Goal: Information Seeking & Learning: Find specific fact

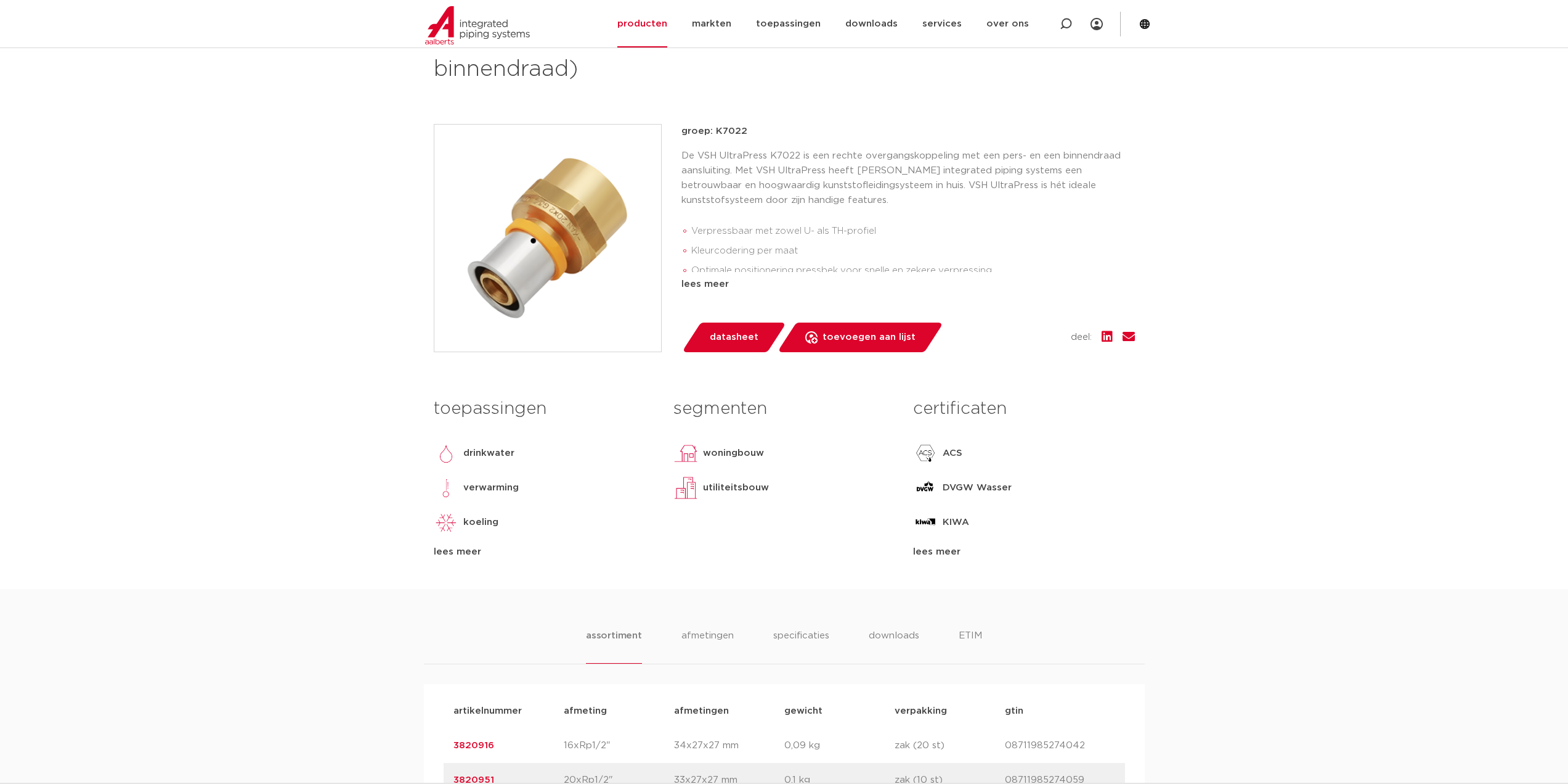
scroll to position [61, 0]
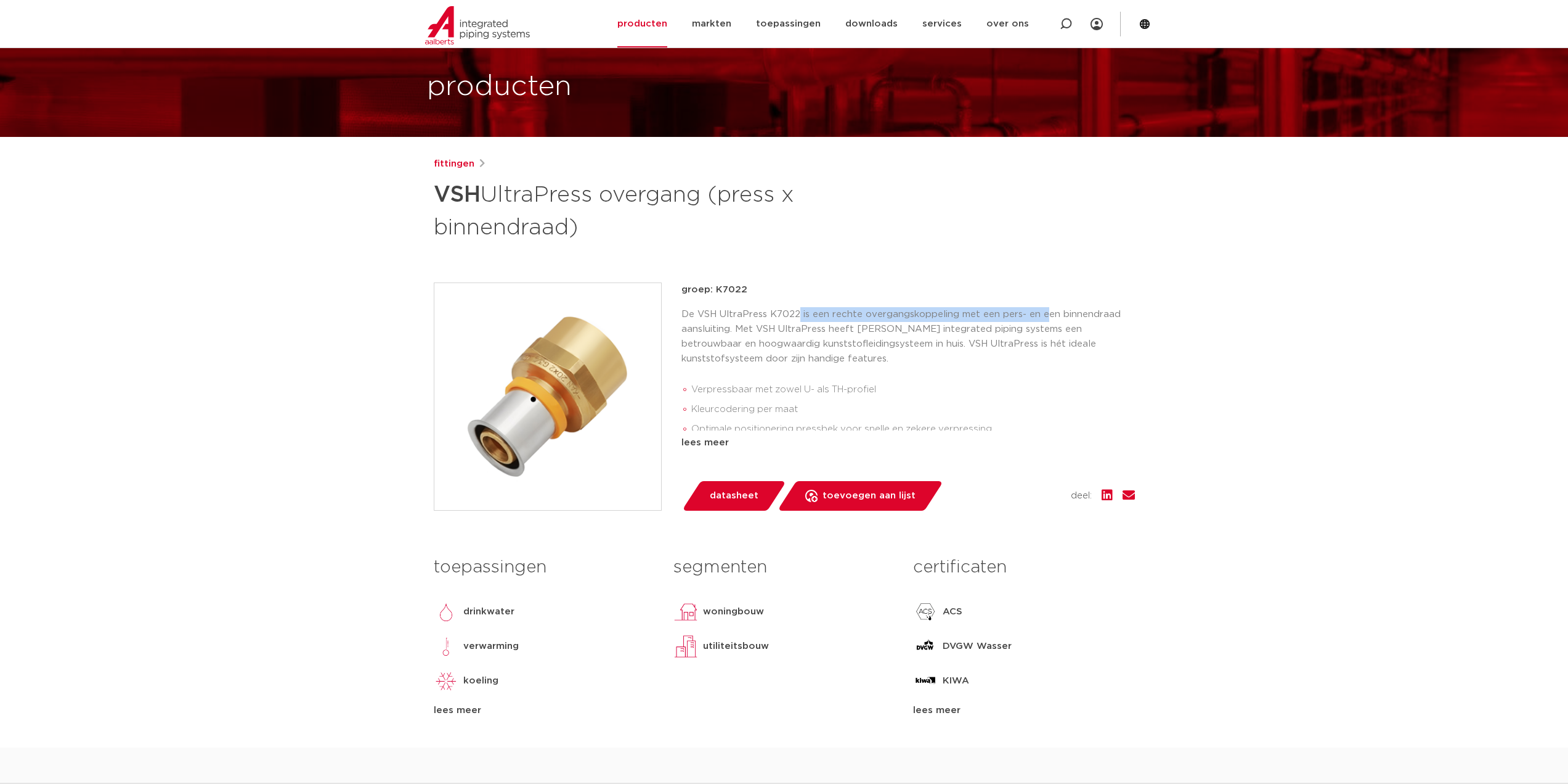
drag, startPoint x: 799, startPoint y: 312, endPoint x: 1041, endPoint y: 312, distance: 242.0
click at [1041, 312] on p "De VSH UltraPress K7022 is een rechte overgangskoppeling met een pers- en een b…" at bounding box center [908, 337] width 453 height 60
click at [1023, 312] on p "De VSH UltraPress K7022 is een rechte overgangskoppeling met een pers- en een b…" at bounding box center [908, 337] width 453 height 60
click at [1069, 21] on icon at bounding box center [1066, 24] width 12 height 12
click at [901, 21] on input "Zoeken" at bounding box center [882, 23] width 388 height 25
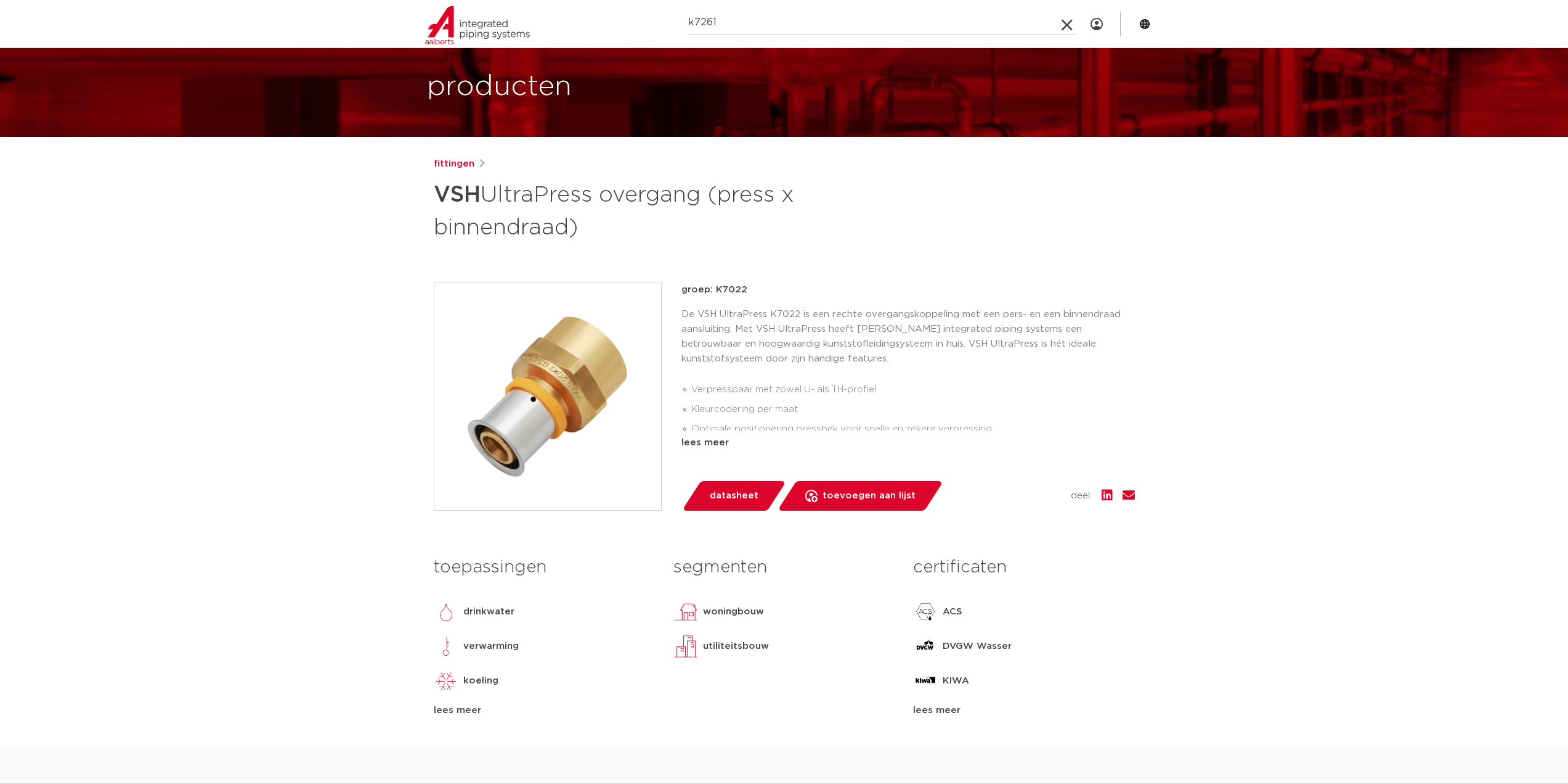
type input "k7261"
click button "Zoeken" at bounding box center [0, 0] width 0 height 0
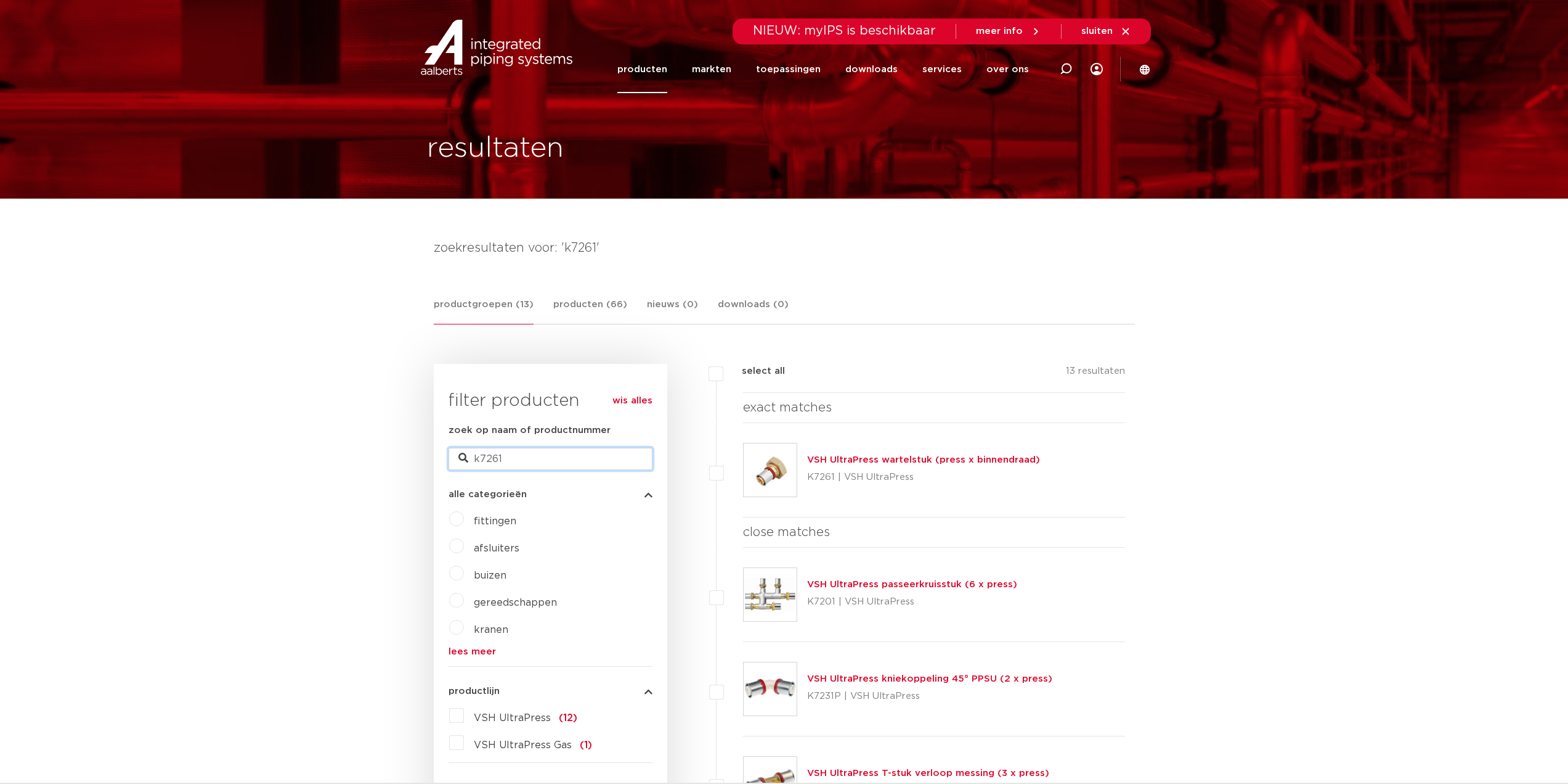
click at [520, 458] on input "k7261" at bounding box center [550, 458] width 204 height 22
type input "k7220"
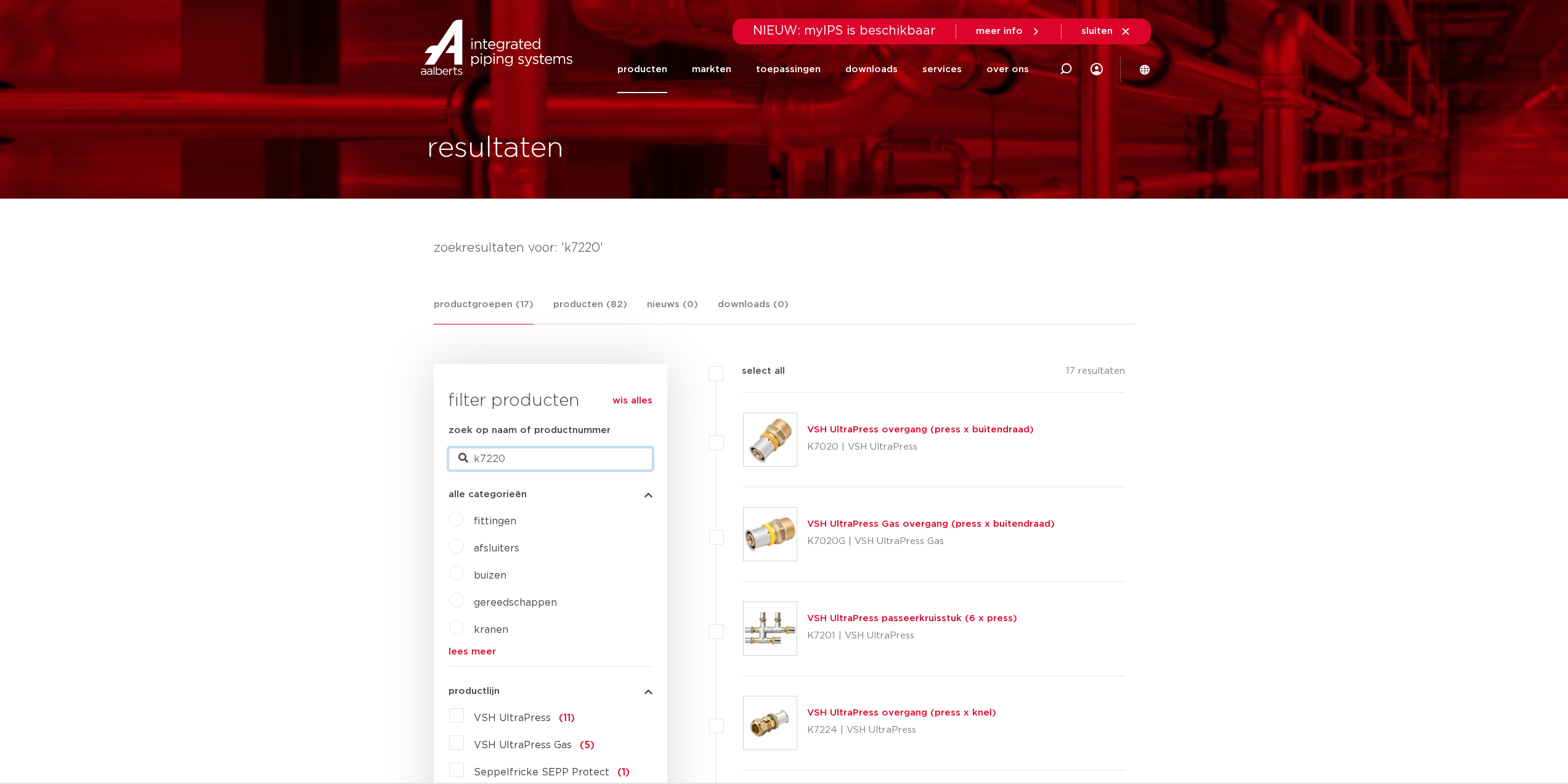
click at [545, 465] on input "k7220" at bounding box center [550, 458] width 204 height 22
type input "k7222"
click at [866, 426] on link "VSH UltraPress overgang (press x binnendraad)" at bounding box center [921, 429] width 228 height 10
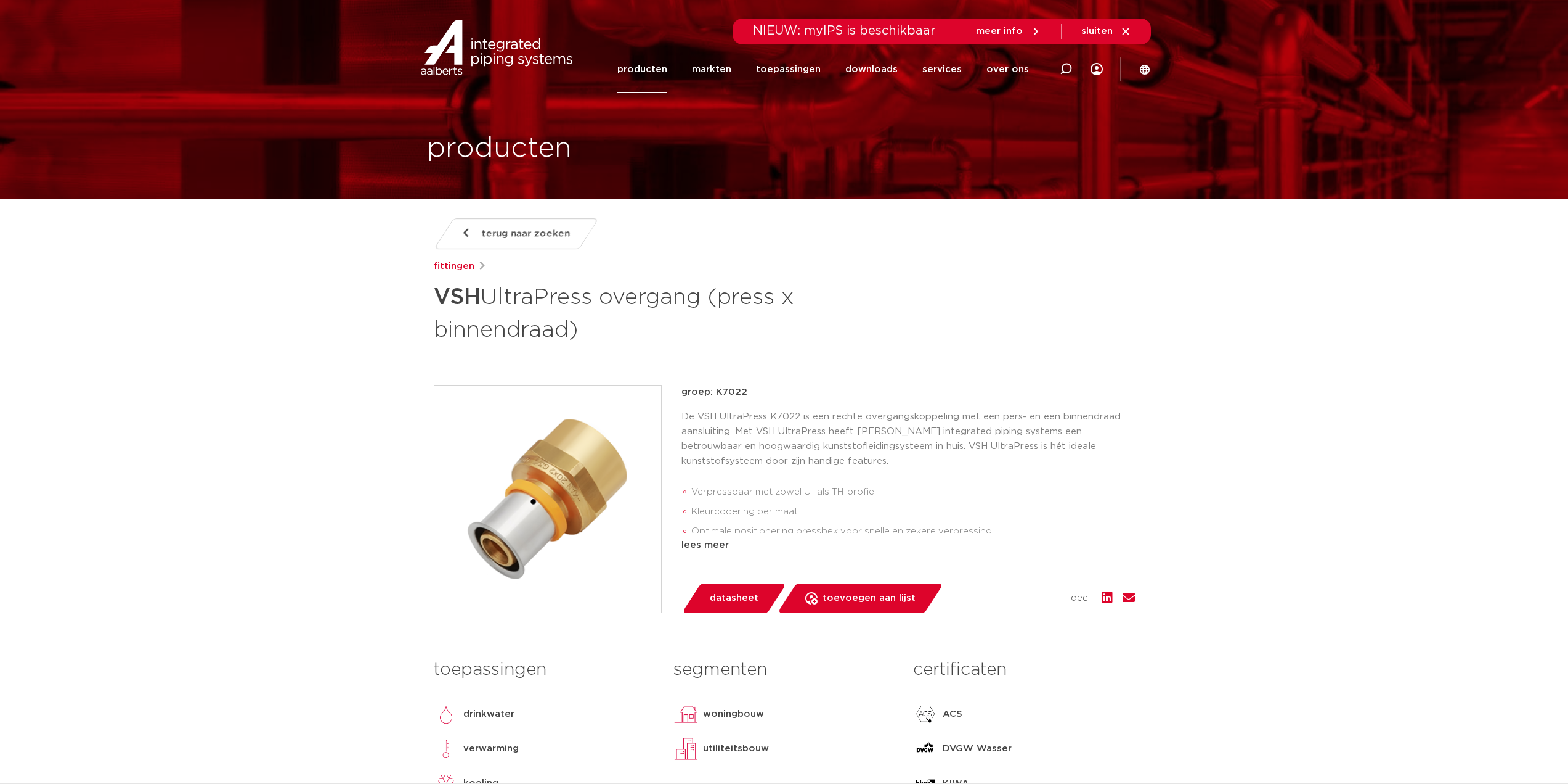
click at [501, 230] on span "terug naar zoeken" at bounding box center [526, 233] width 88 height 20
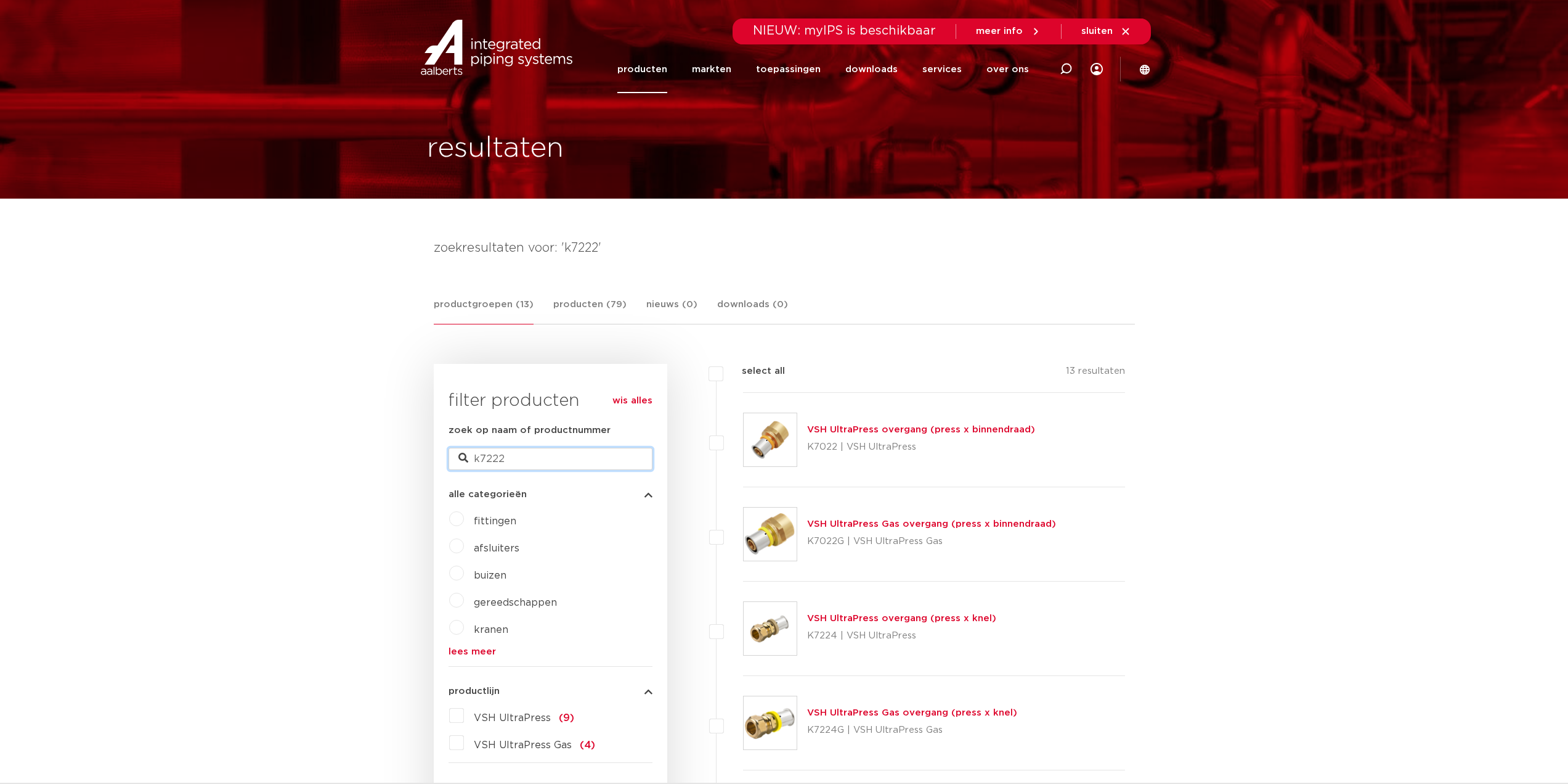
click at [530, 452] on input "k7222" at bounding box center [550, 458] width 204 height 22
type input "k7220"
click at [877, 425] on link "VSH UltraPress overgang (press x buitendraad)" at bounding box center [921, 429] width 227 height 10
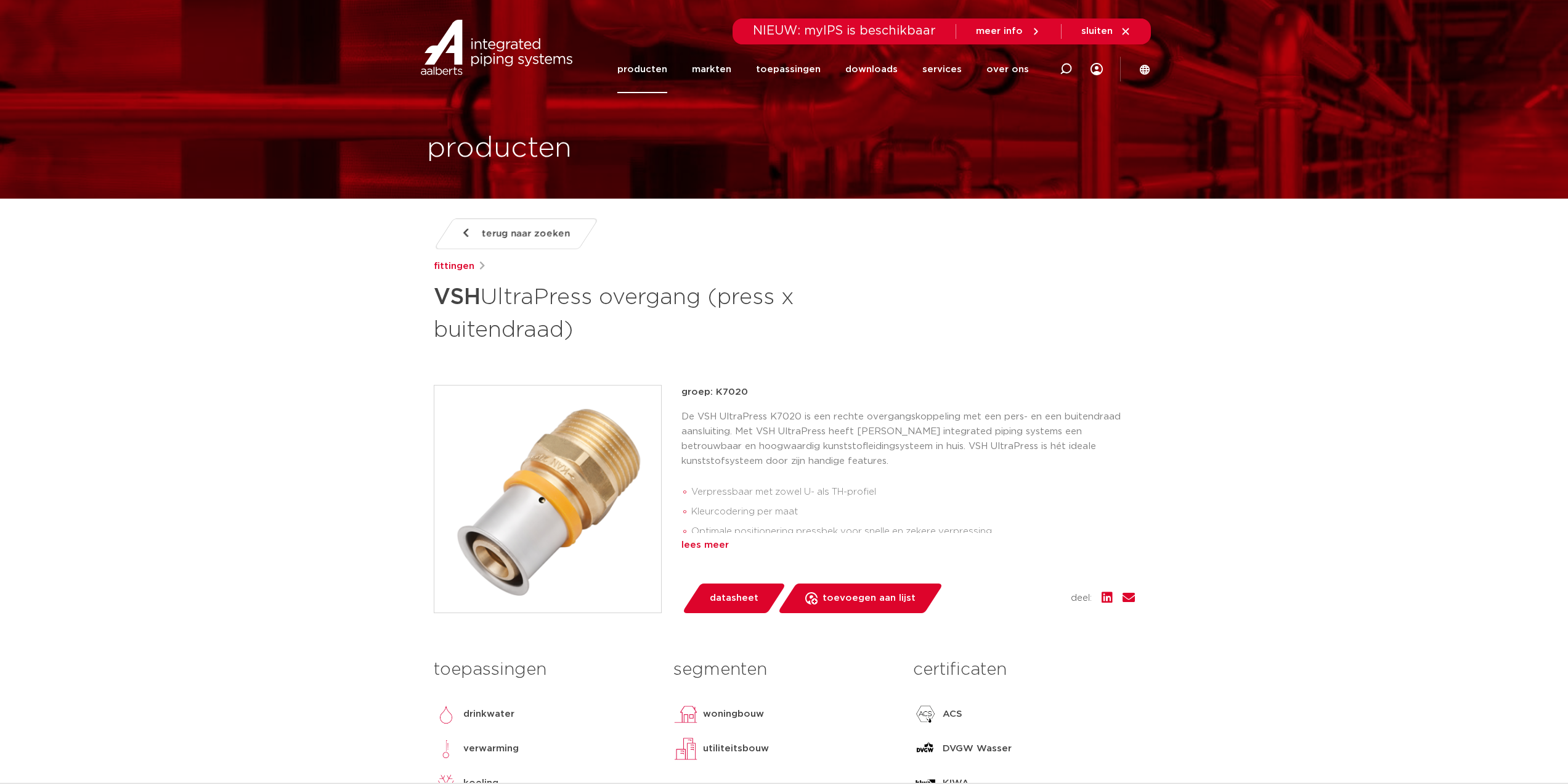
click at [715, 543] on div "lees meer" at bounding box center [908, 545] width 453 height 14
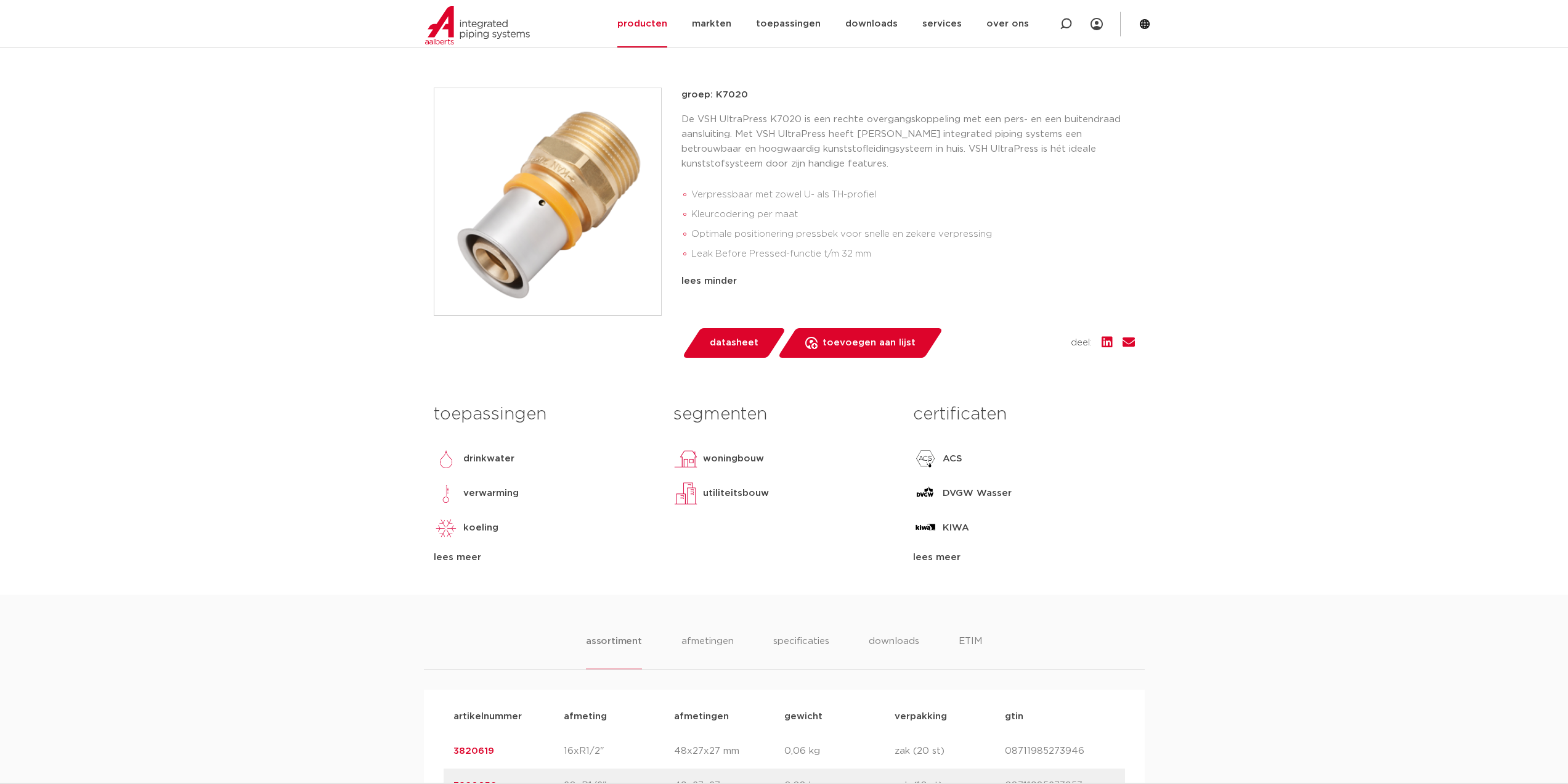
scroll to position [308, 0]
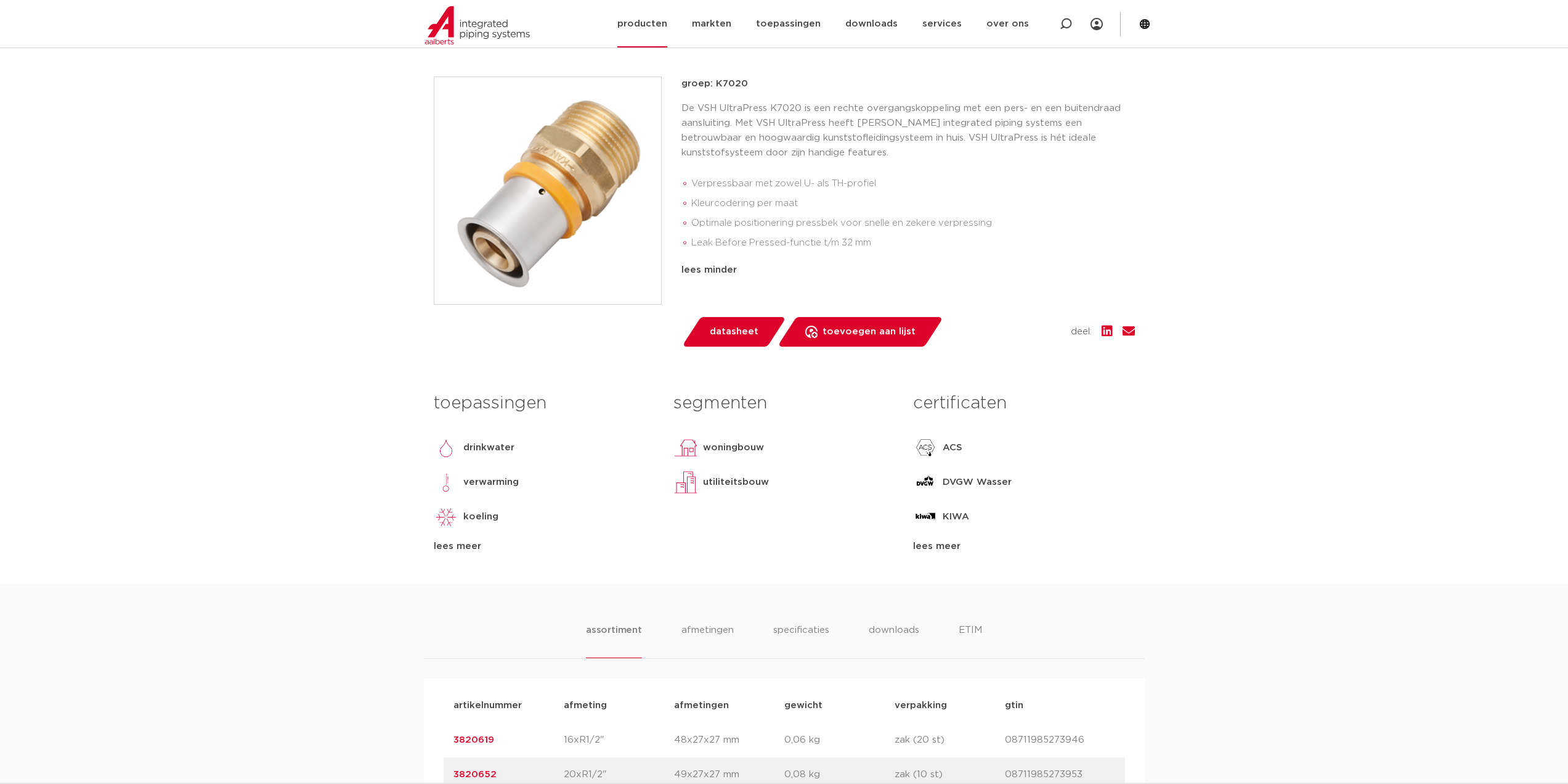
click at [1071, 20] on icon at bounding box center [1066, 24] width 12 height 12
click at [738, 21] on input "Zoeken" at bounding box center [882, 23] width 388 height 25
paste input "38090"
type input "38090"
click button "Zoeken" at bounding box center [0, 0] width 0 height 0
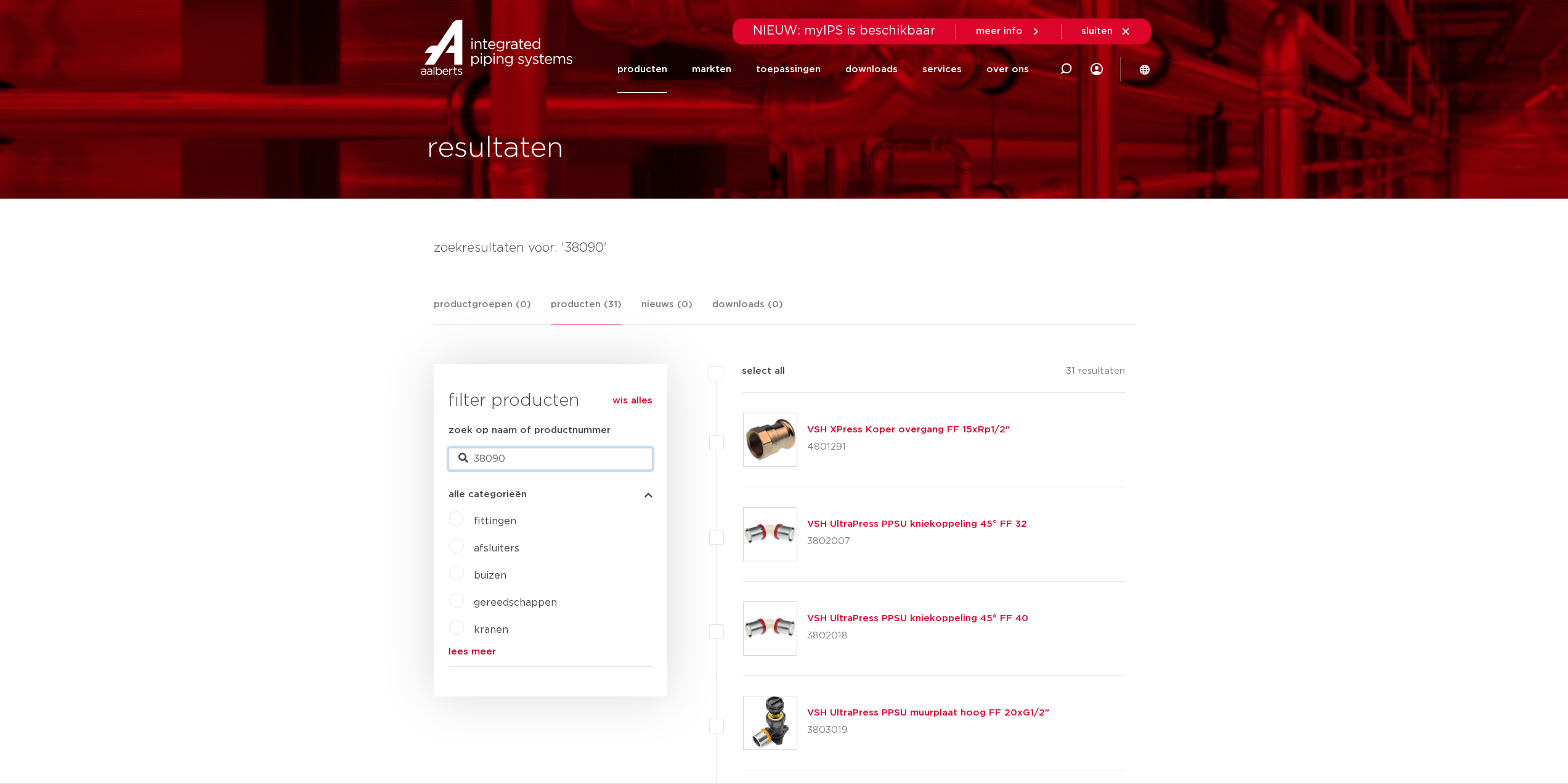
drag, startPoint x: 525, startPoint y: 458, endPoint x: 443, endPoint y: 463, distance: 82.2
click at [446, 463] on div "wis alles filter producten zoek op naam of productnummer 38090 alle categorieën…" at bounding box center [550, 530] width 233 height 332
type input "k7020"
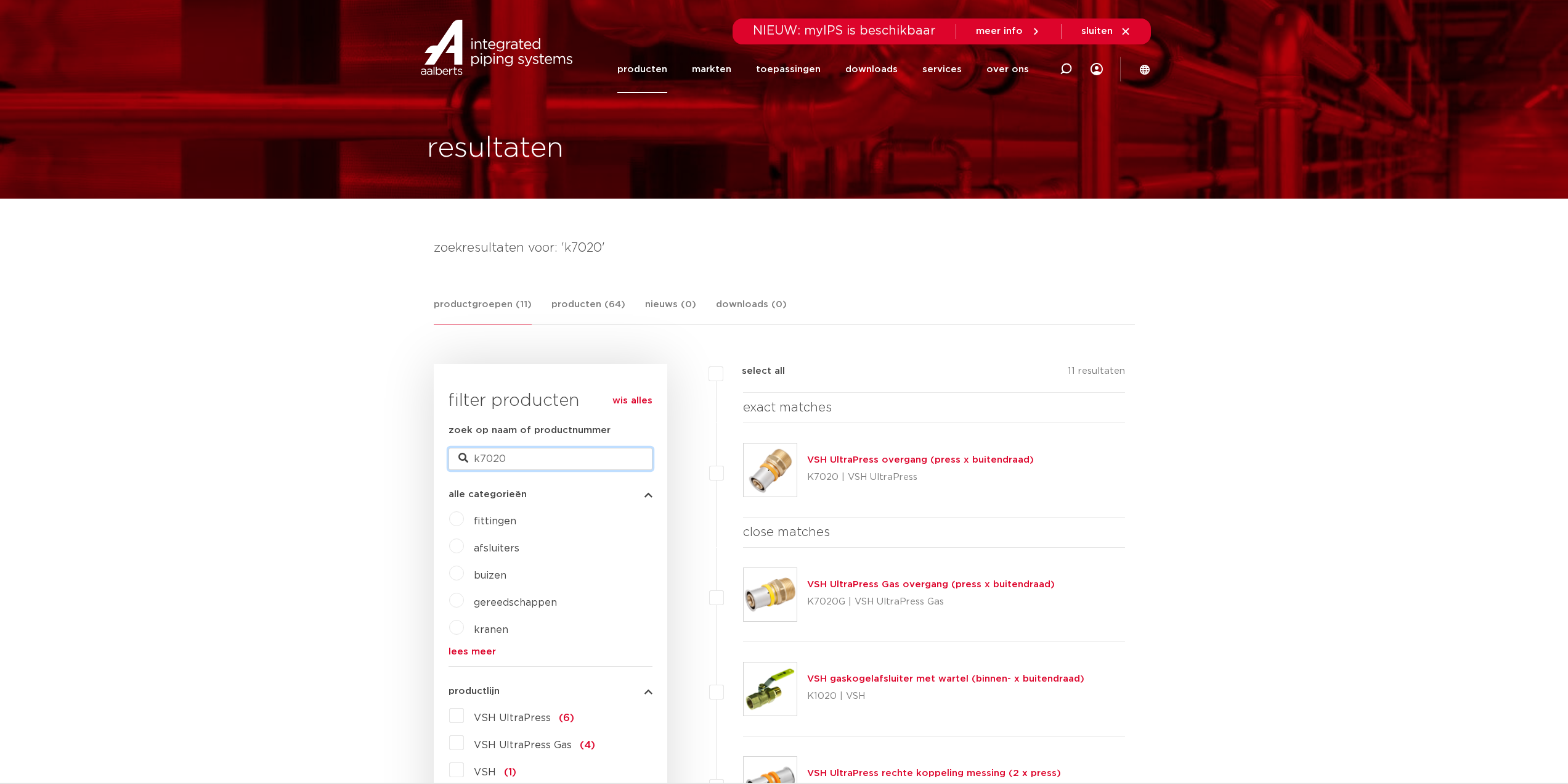
click at [498, 453] on input "k7020" at bounding box center [550, 458] width 204 height 22
type input "k7022"
click at [830, 458] on link "VSH UltraPress overgang (press x binnendraad)" at bounding box center [921, 460] width 228 height 10
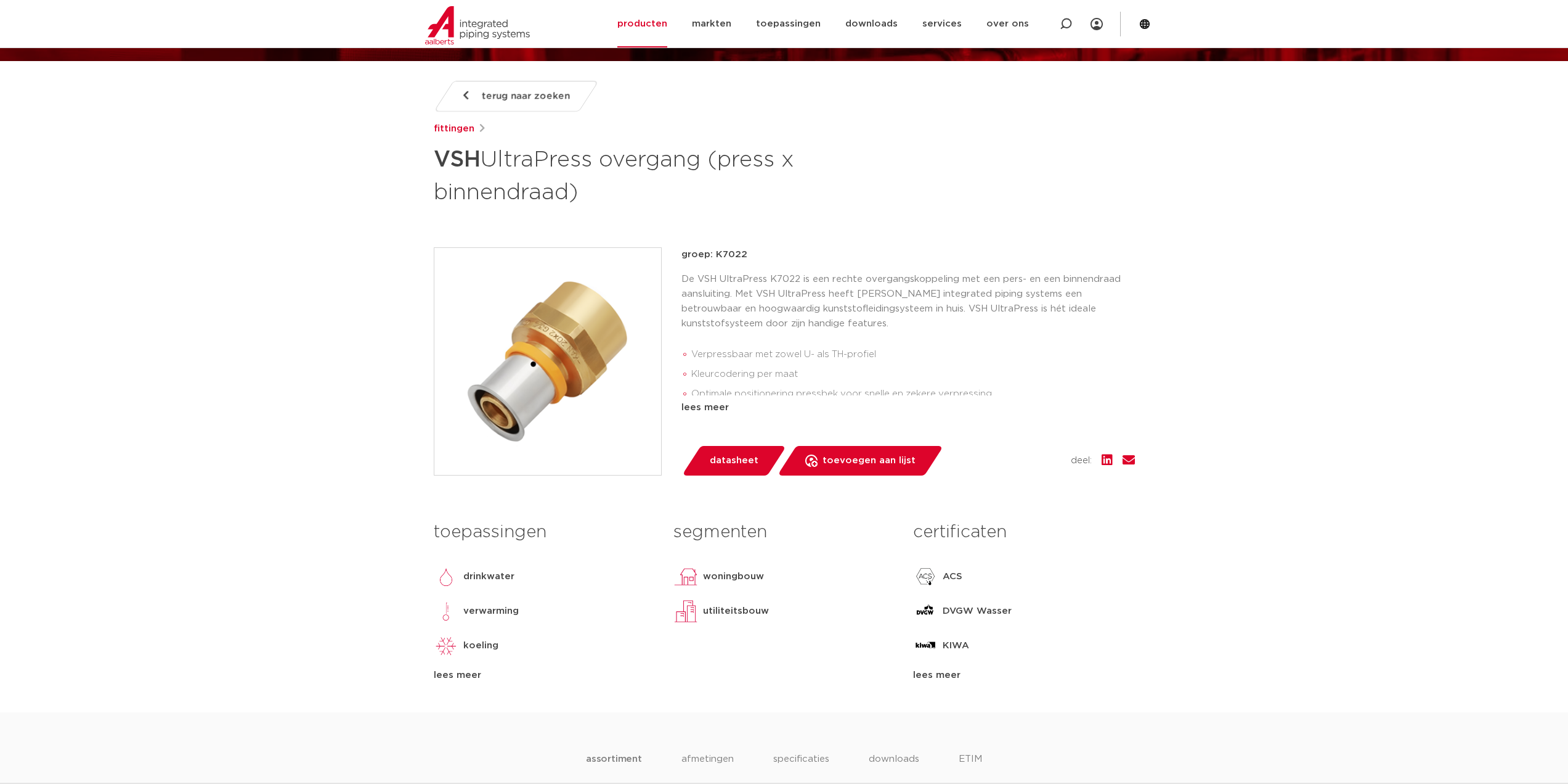
scroll to position [123, 0]
